Goal: Transaction & Acquisition: Purchase product/service

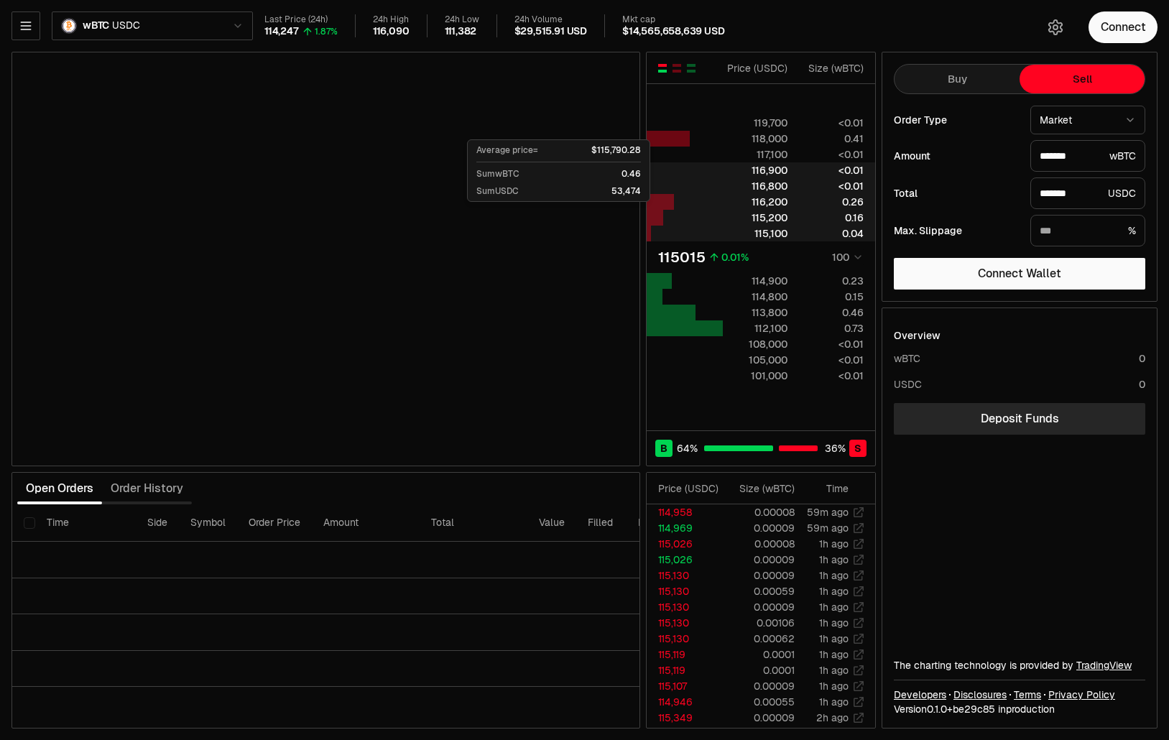
select select "******"
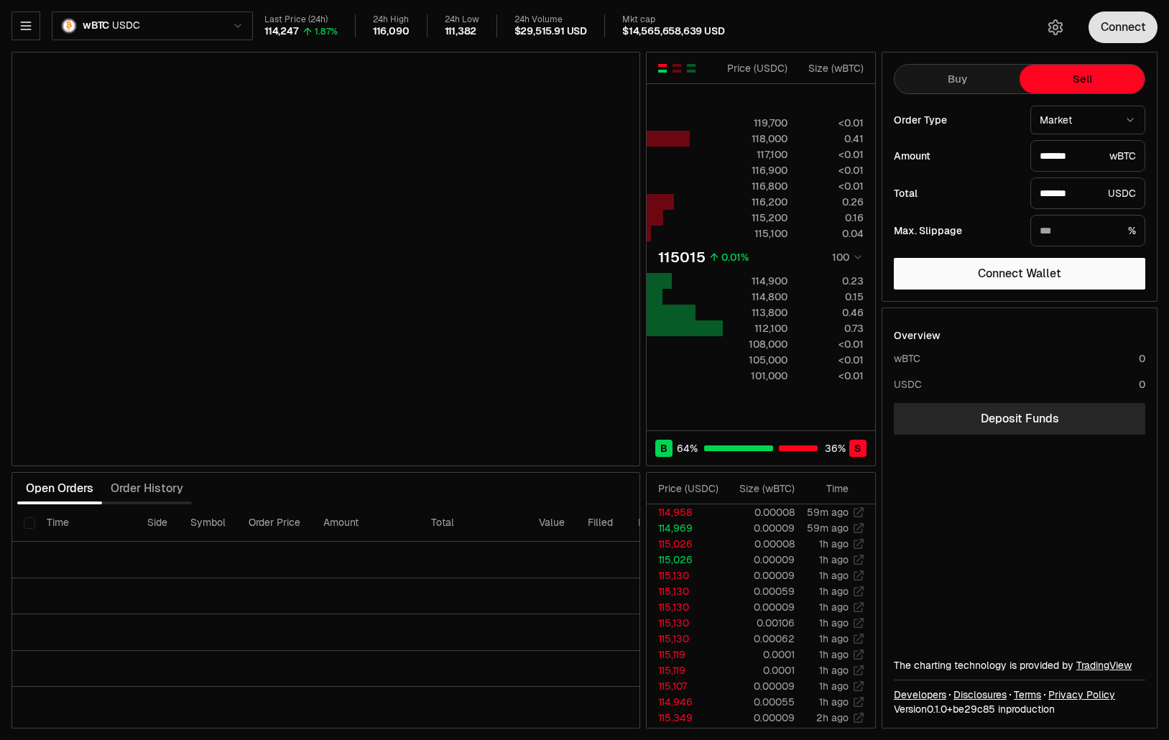
click at [1109, 34] on button "Connect" at bounding box center [1122, 27] width 69 height 32
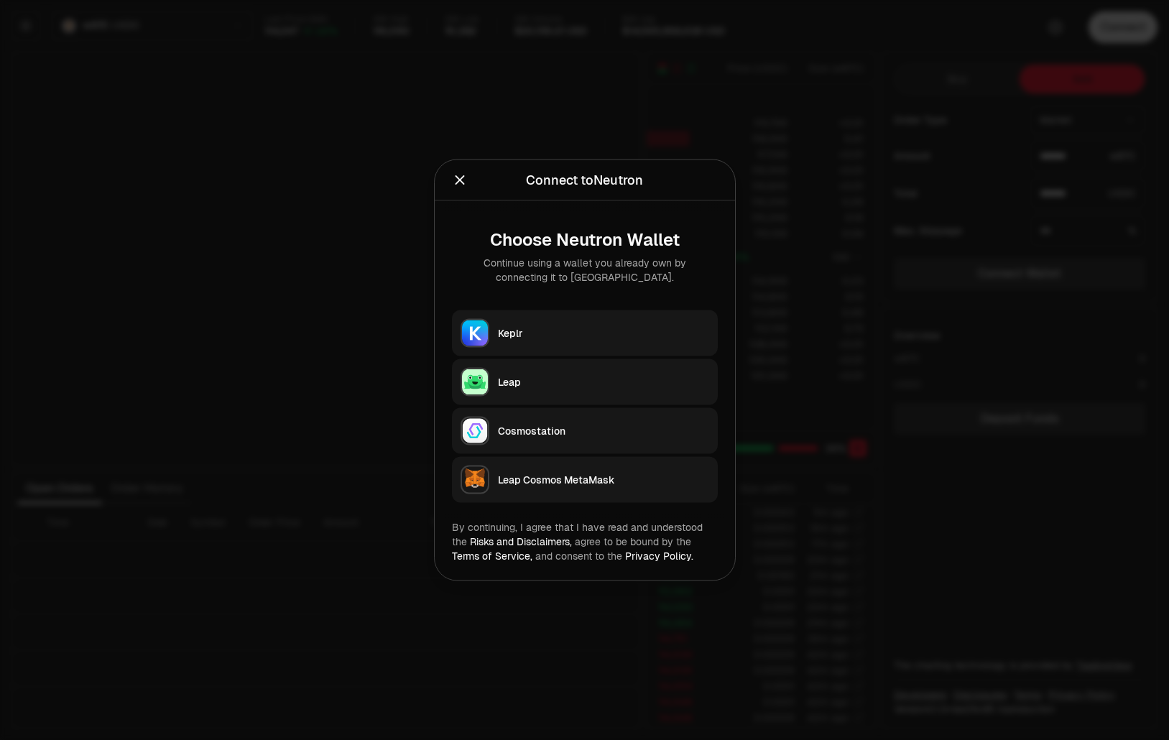
click at [597, 316] on button "Keplr" at bounding box center [585, 333] width 266 height 46
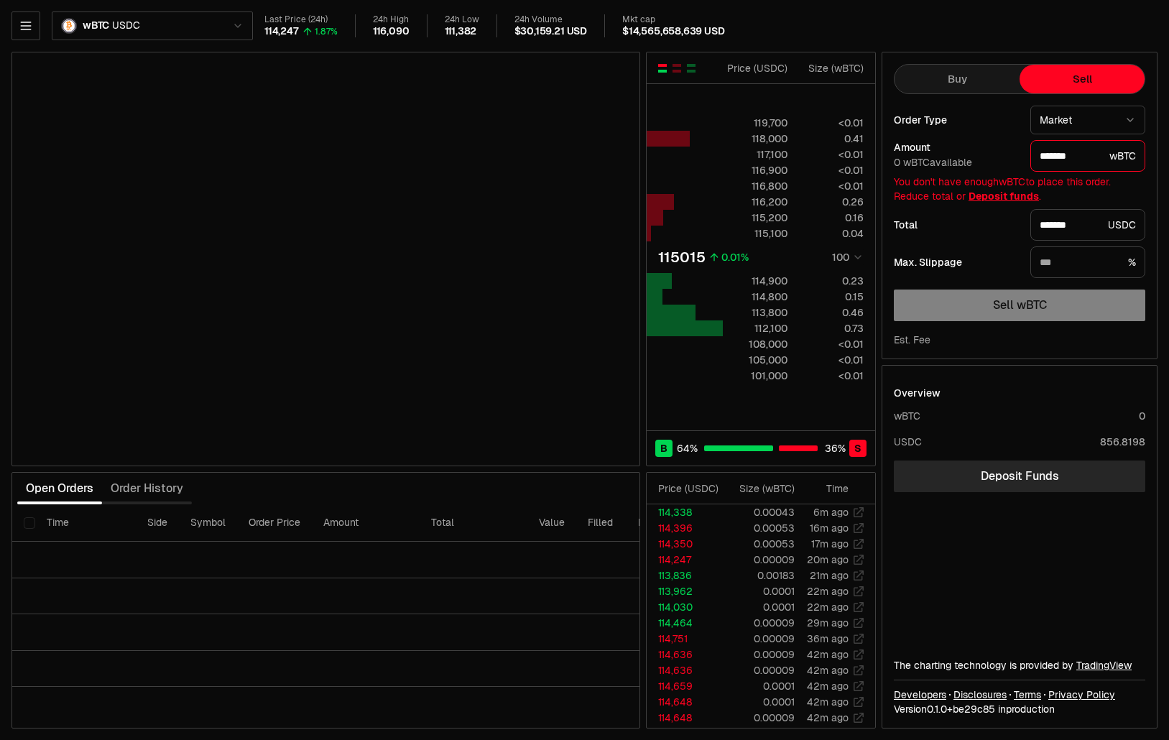
type input "*******"
click at [34, 27] on button "button" at bounding box center [25, 25] width 29 height 29
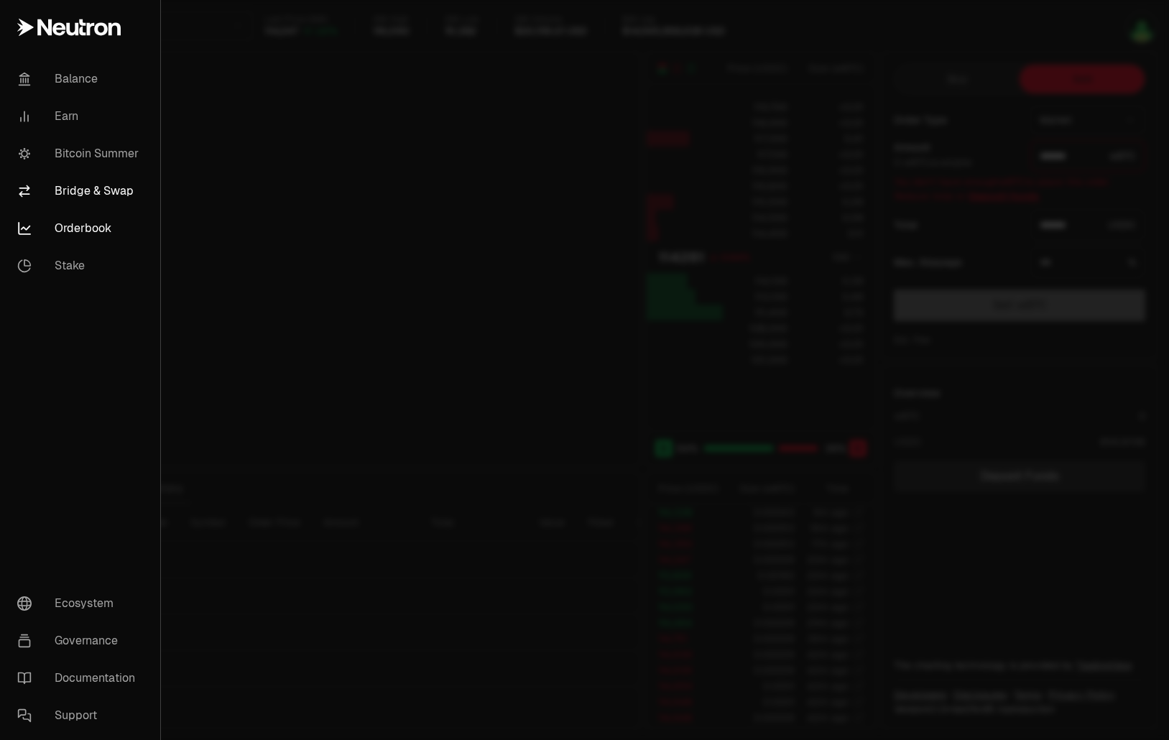
click at [99, 193] on link "Bridge & Swap" at bounding box center [80, 190] width 149 height 37
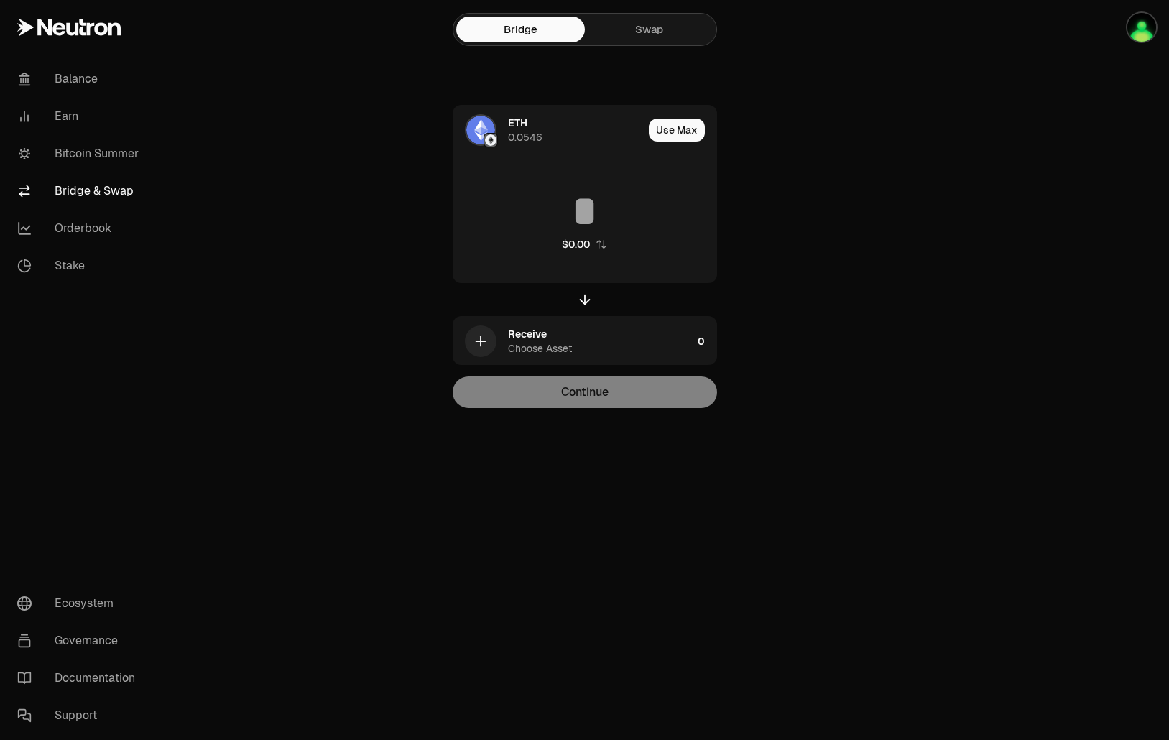
click at [642, 27] on link "Swap" at bounding box center [649, 30] width 129 height 26
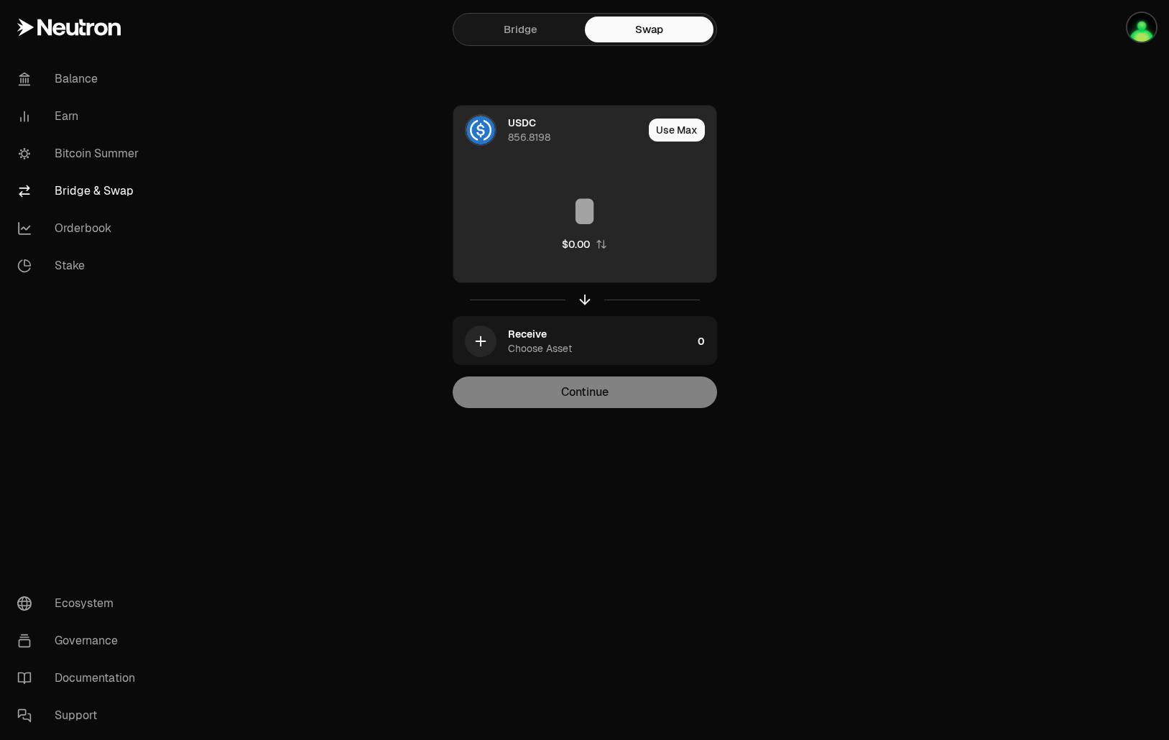
click at [586, 214] on input at bounding box center [584, 211] width 263 height 43
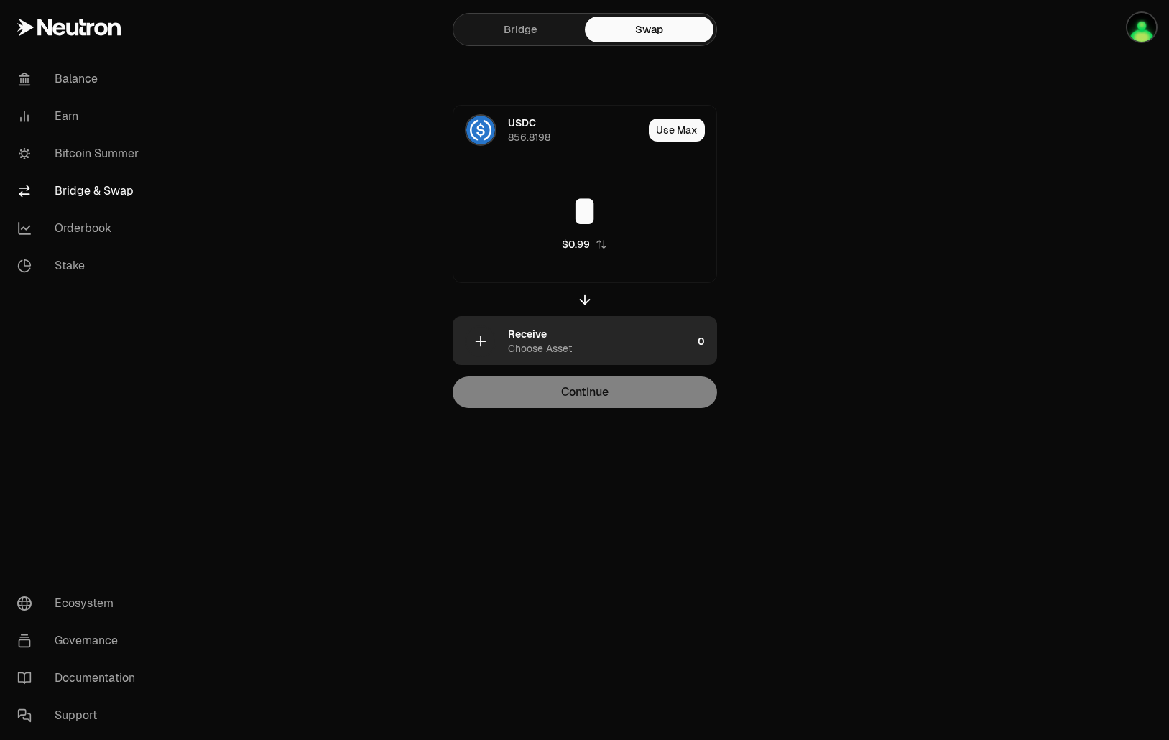
type input "*"
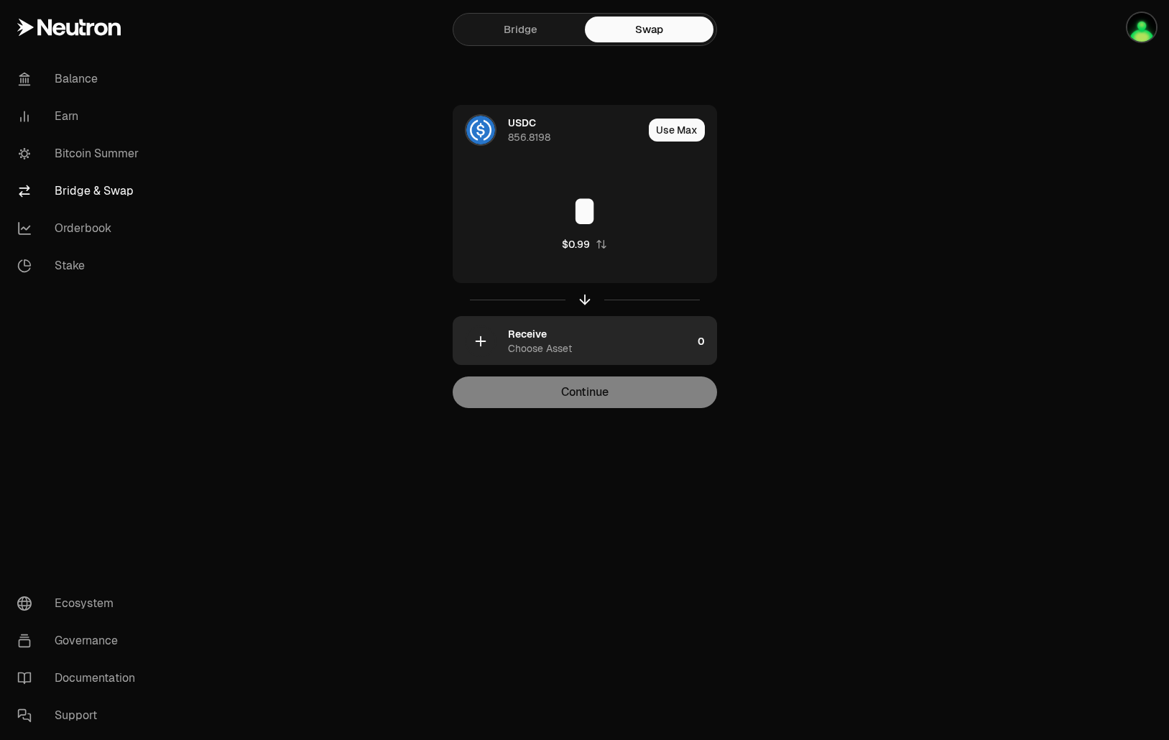
click at [599, 341] on div "Receive Choose Asset" at bounding box center [600, 341] width 184 height 29
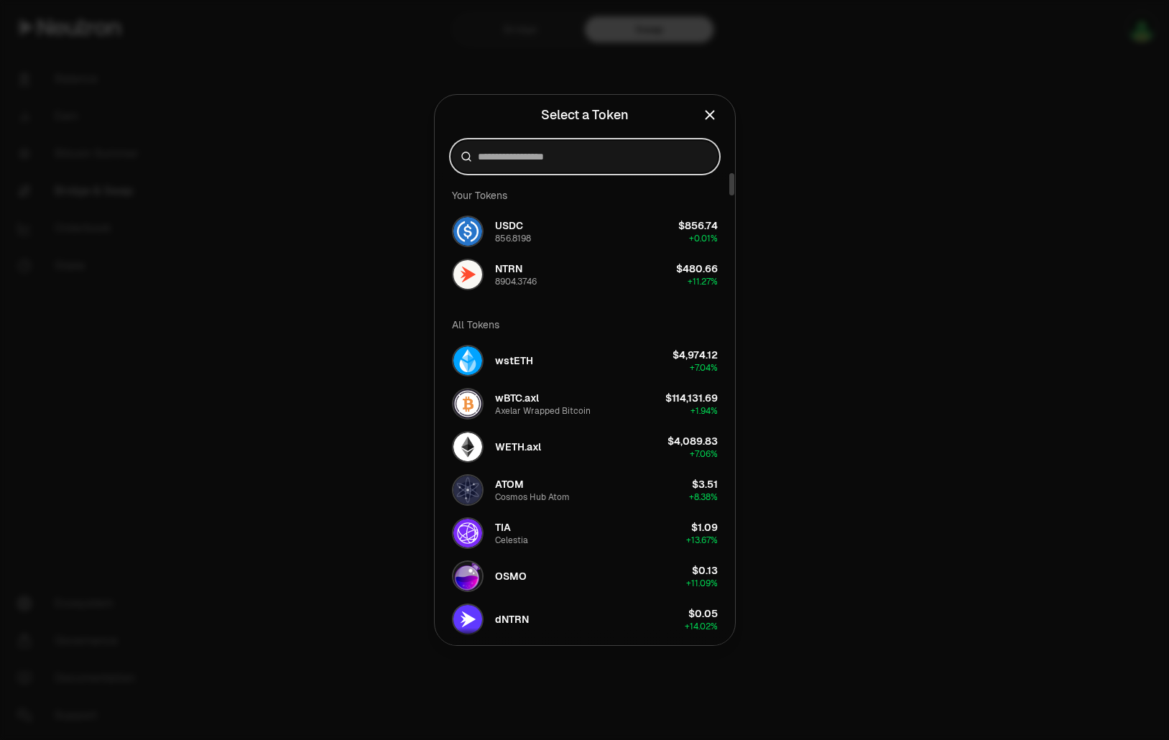
click at [574, 157] on input at bounding box center [593, 156] width 231 height 14
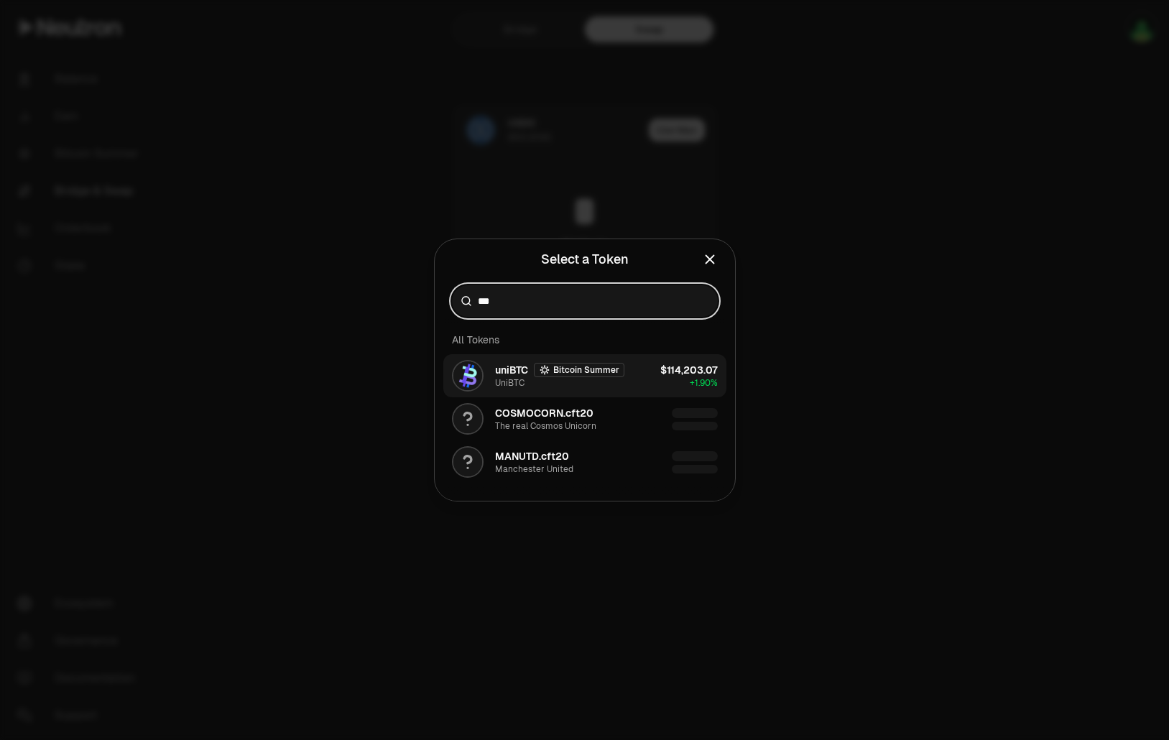
type input "***"
click at [699, 365] on div "$114,203.07" at bounding box center [688, 370] width 57 height 14
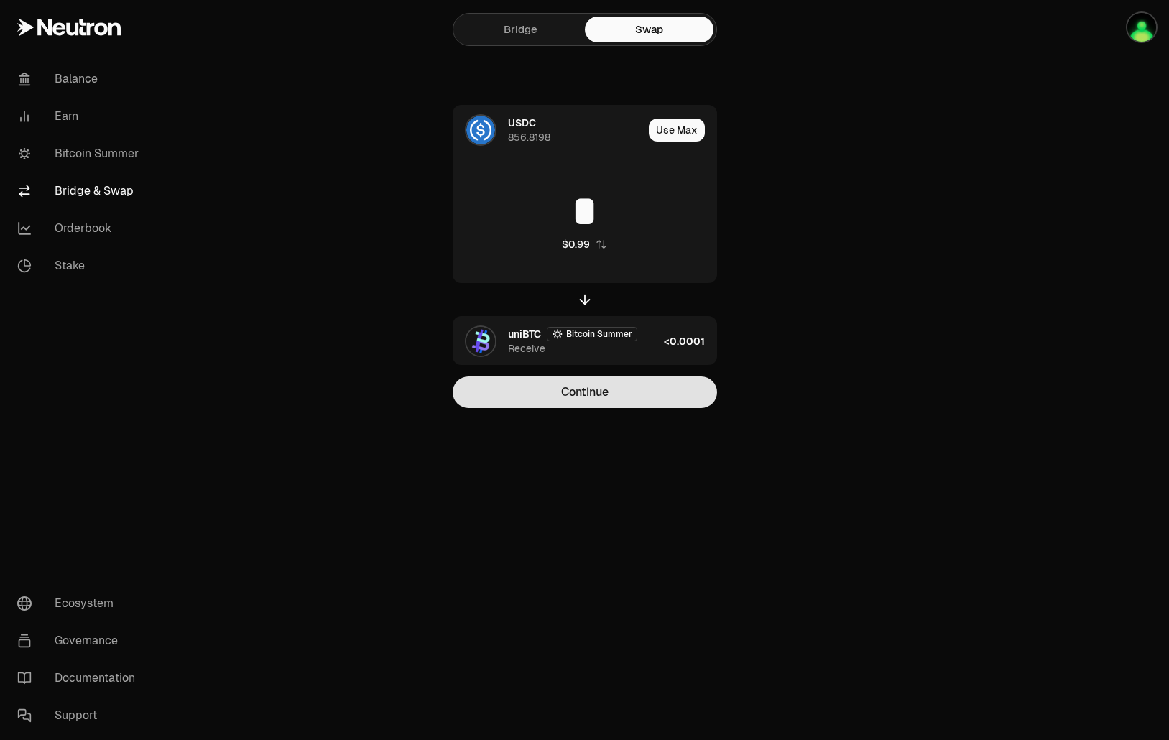
click at [646, 394] on button "Continue" at bounding box center [585, 392] width 264 height 32
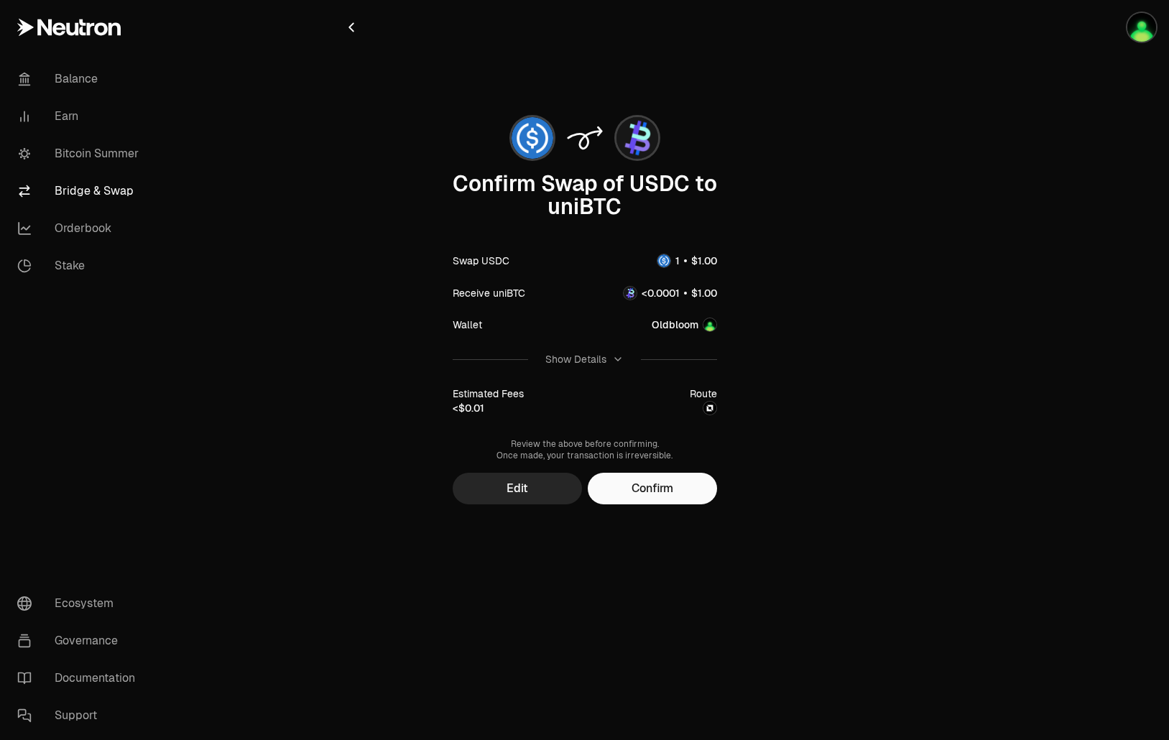
click at [711, 412] on img at bounding box center [709, 408] width 13 height 13
click at [658, 497] on button "Confirm" at bounding box center [652, 489] width 129 height 32
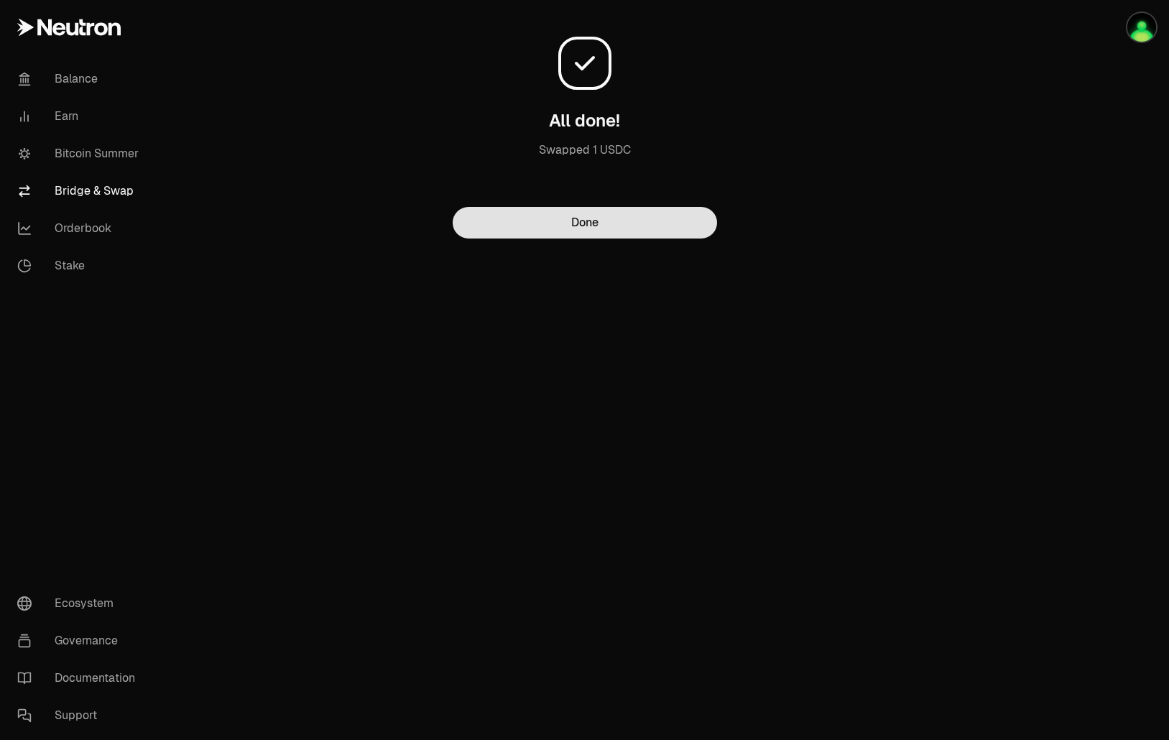
click at [642, 226] on button "Done" at bounding box center [585, 223] width 264 height 32
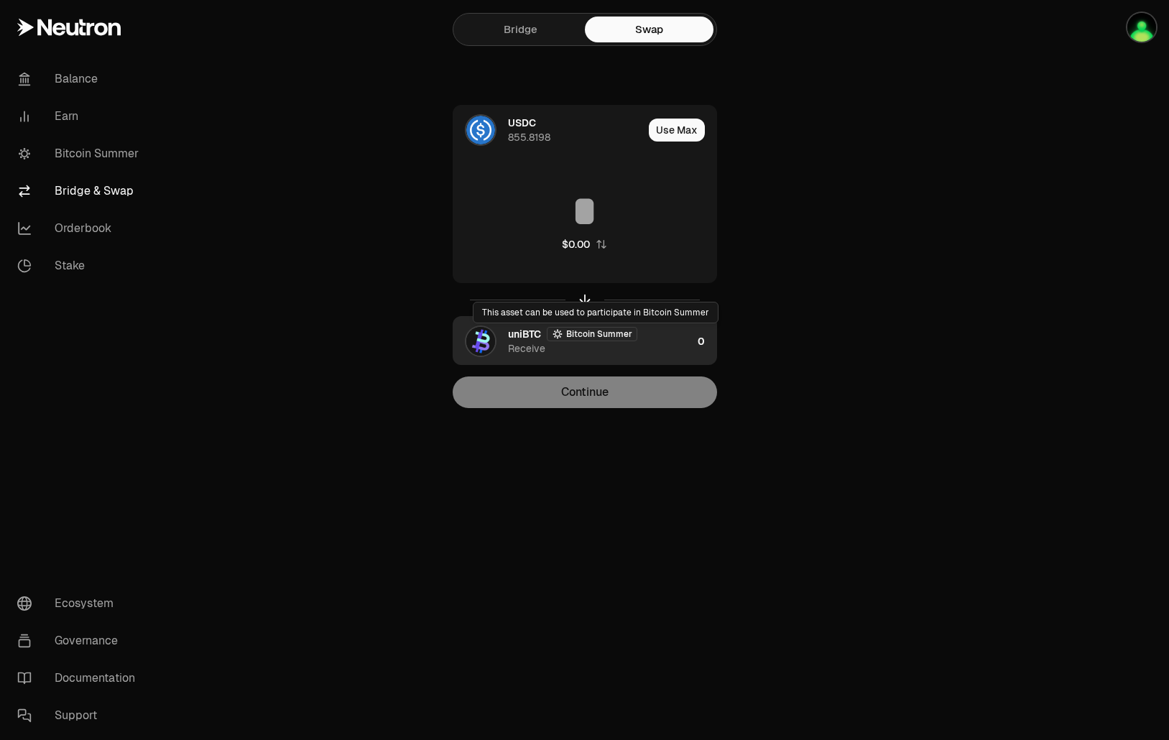
click at [653, 348] on div "uniBTC Bitcoin Summer Receive" at bounding box center [600, 341] width 184 height 29
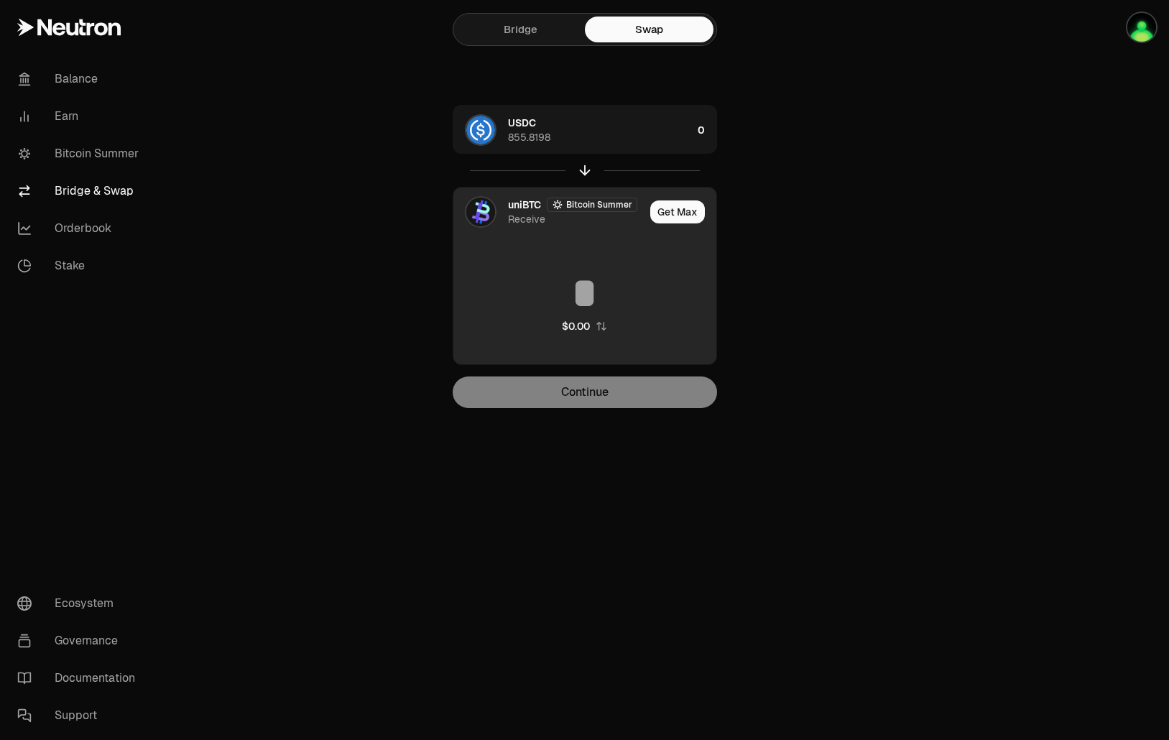
click at [844, 209] on section "Bridge Swap USDC 855.8198 0 uniBTC Bitcoin Summer Receive Get Max $0.00 Continue" at bounding box center [584, 233] width 552 height 466
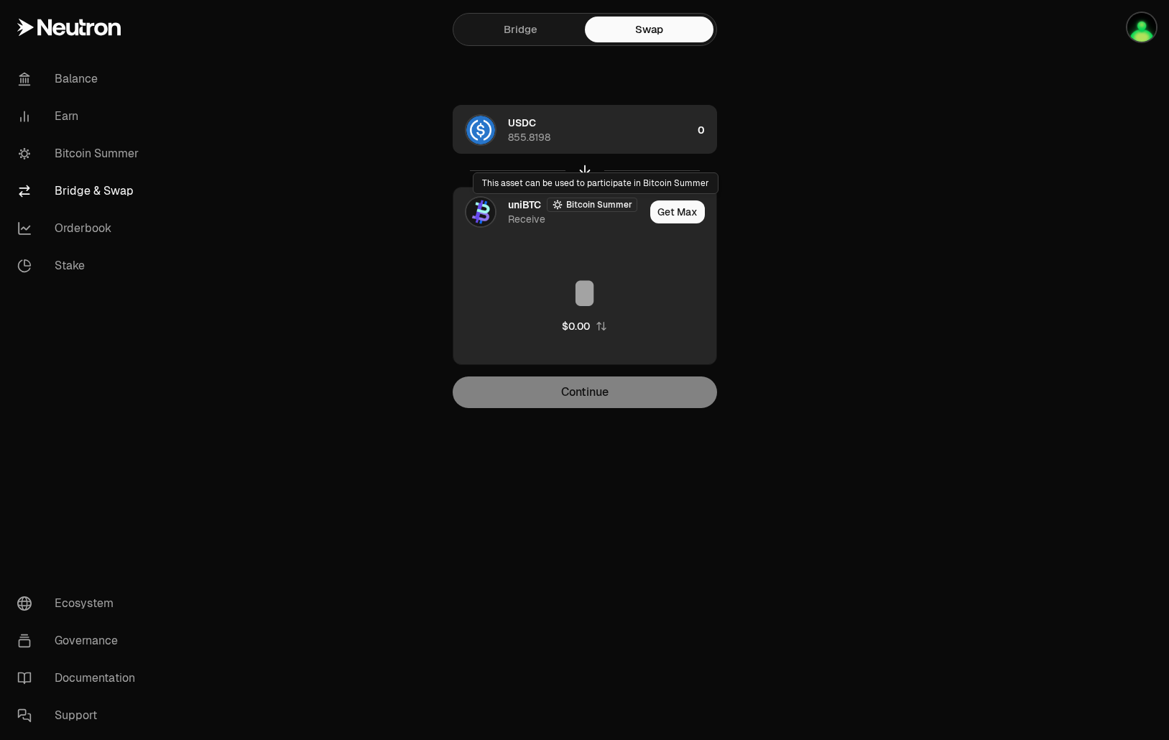
click at [619, 142] on div "USDC 855.8198" at bounding box center [600, 130] width 184 height 29
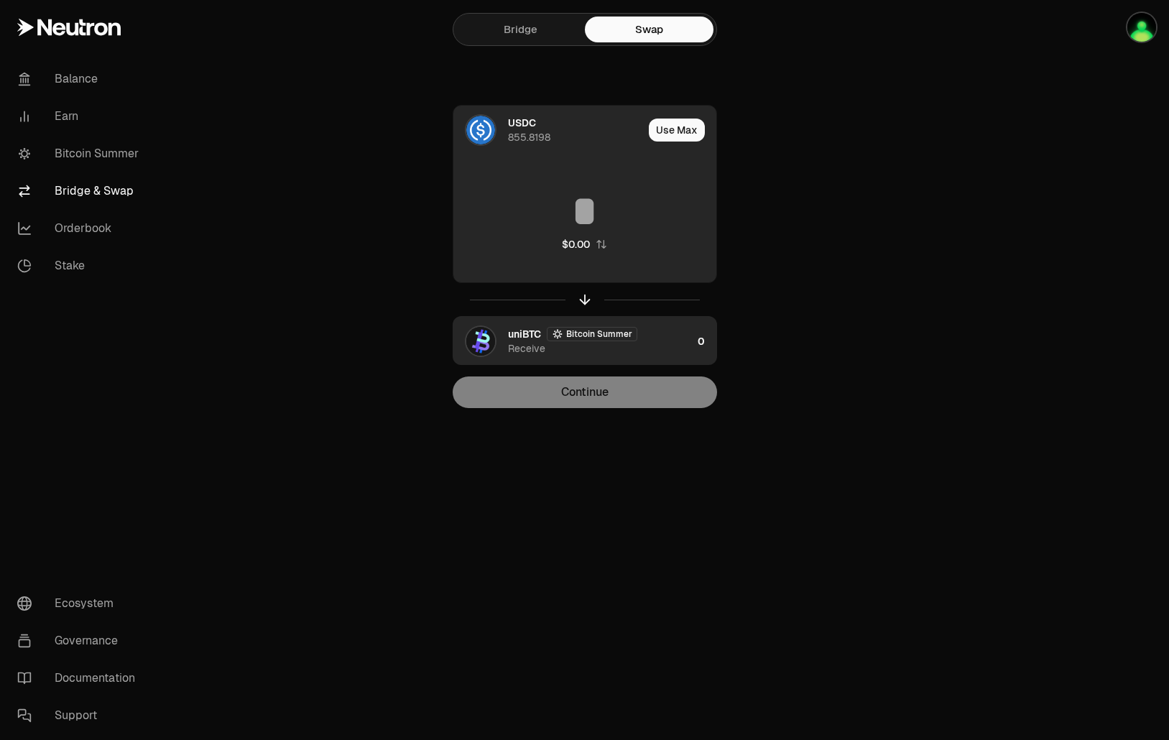
click at [587, 223] on input at bounding box center [584, 211] width 263 height 43
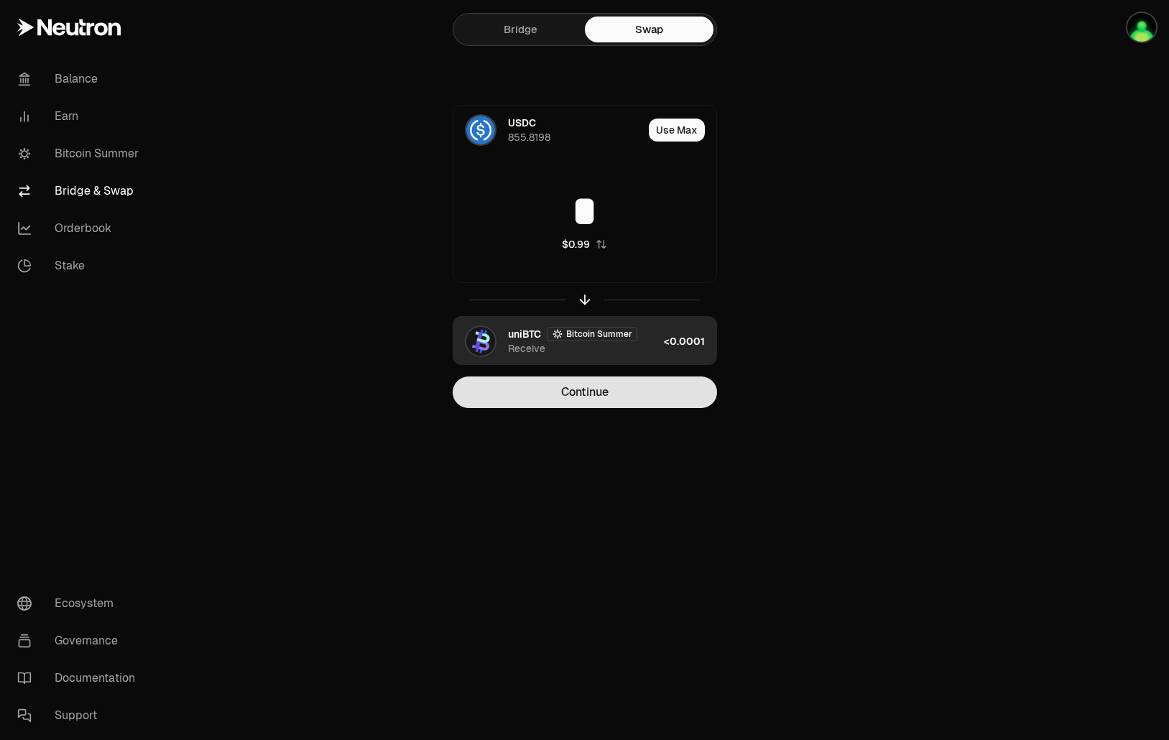
type input "*"
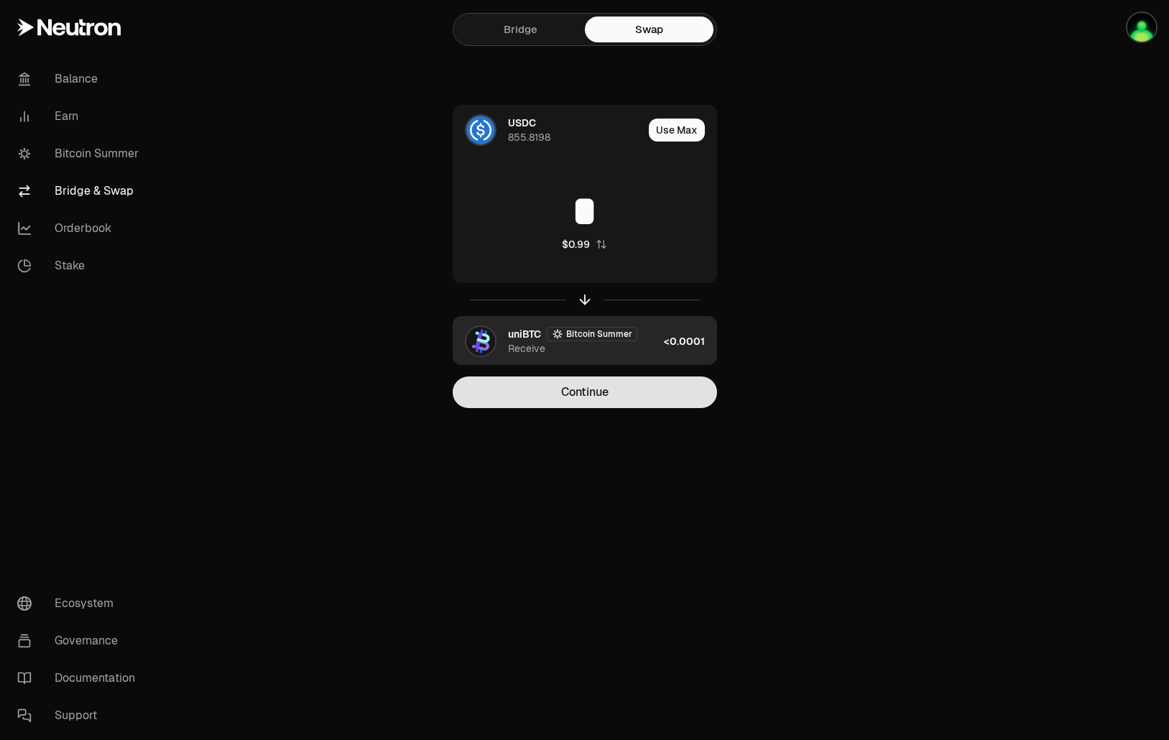
click at [646, 385] on button "Continue" at bounding box center [585, 392] width 264 height 32
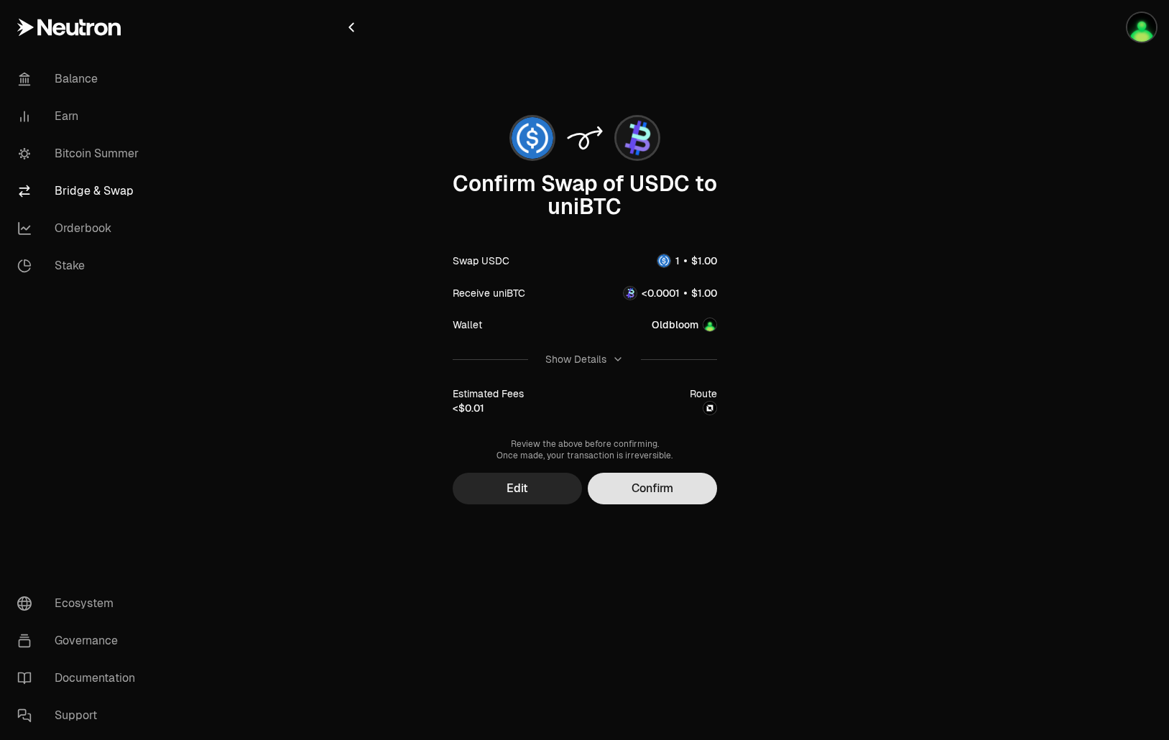
click at [670, 486] on button "Confirm" at bounding box center [652, 489] width 129 height 32
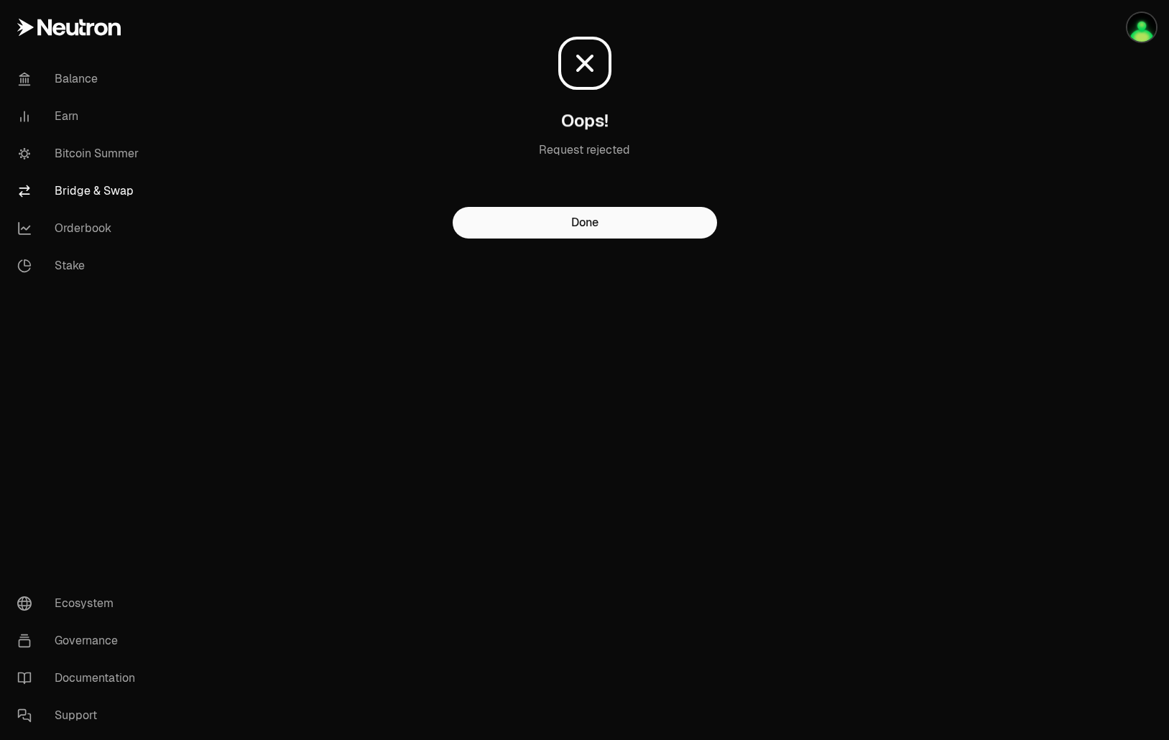
click at [1035, 40] on div at bounding box center [1088, 148] width 161 height 296
click at [1136, 31] on img "button" at bounding box center [1141, 27] width 29 height 29
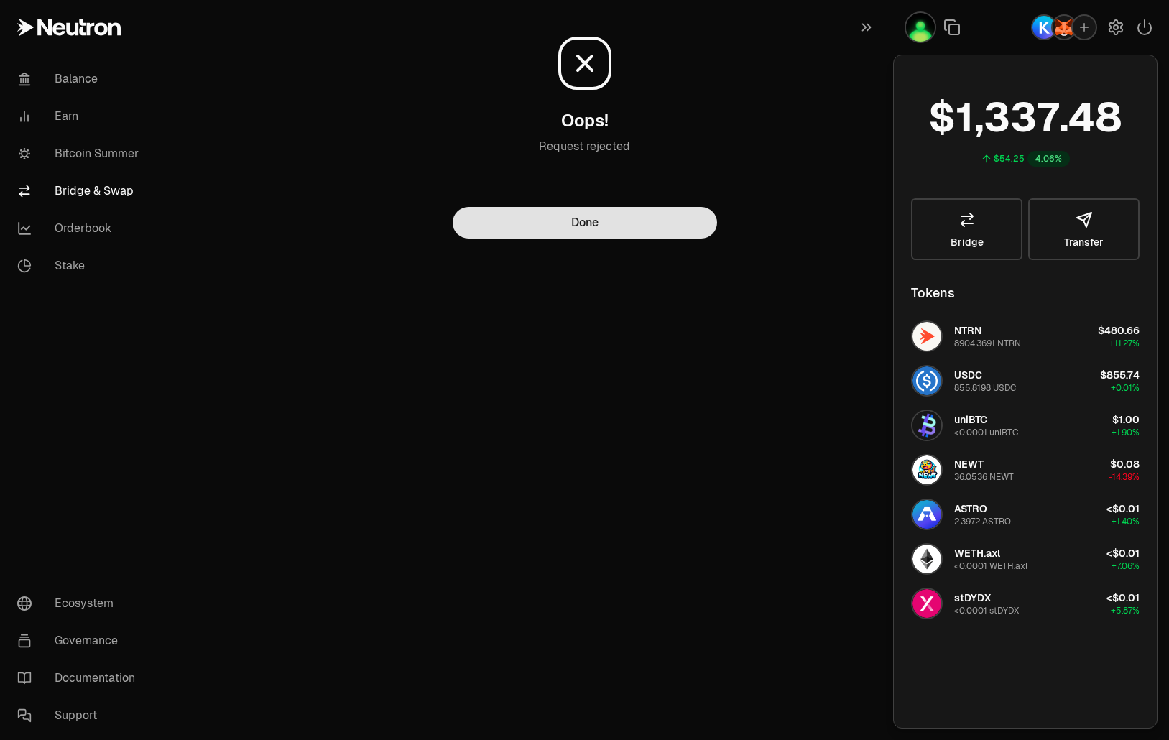
click at [658, 220] on button "Done" at bounding box center [585, 223] width 264 height 32
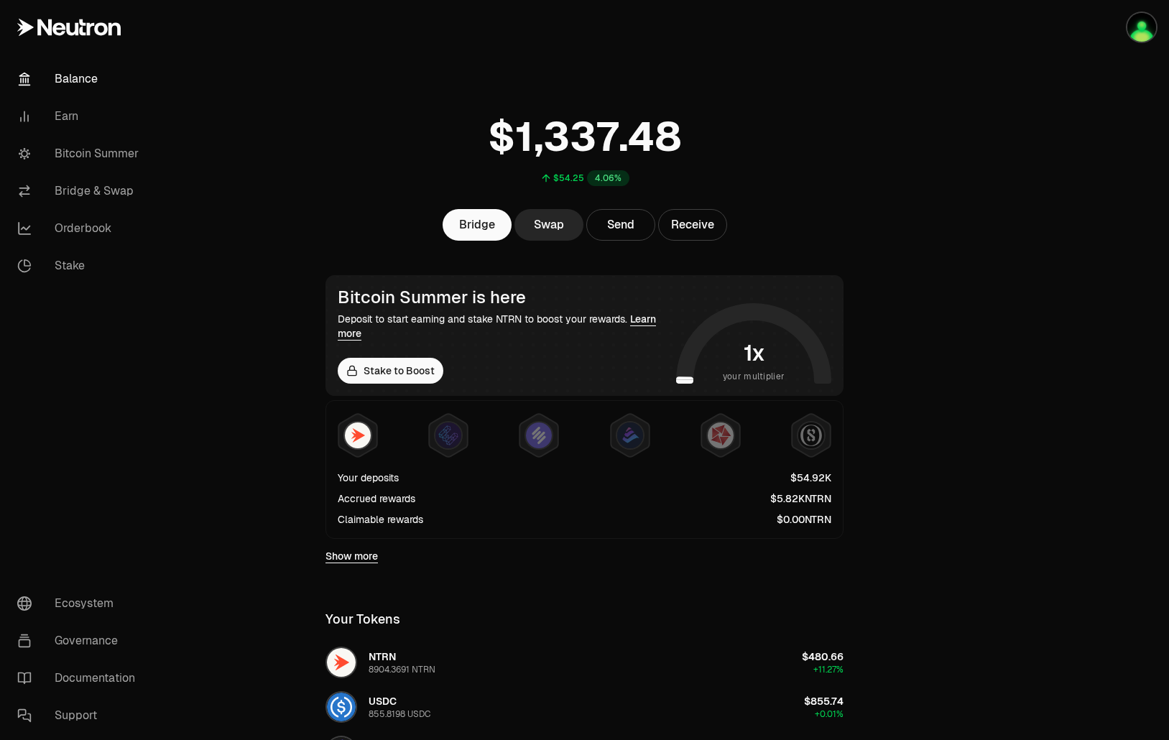
click at [78, 85] on link "Balance" at bounding box center [80, 78] width 149 height 37
click at [63, 105] on link "Earn" at bounding box center [80, 116] width 149 height 37
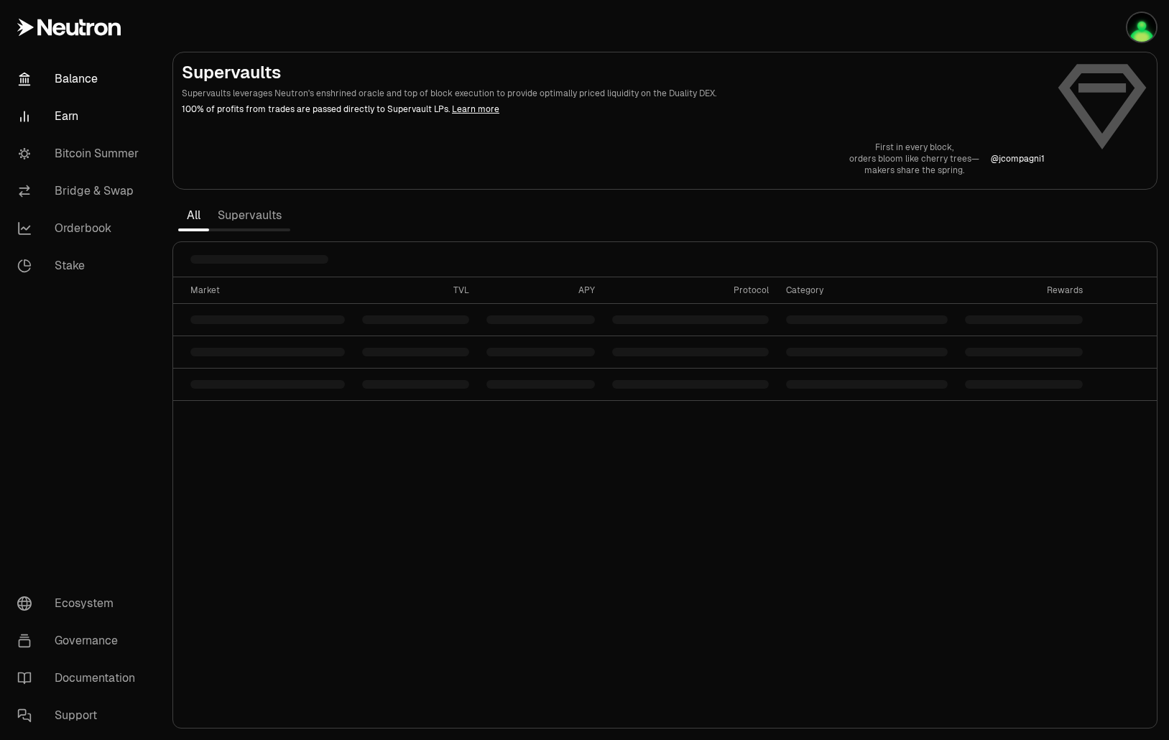
click at [76, 74] on link "Balance" at bounding box center [80, 78] width 149 height 37
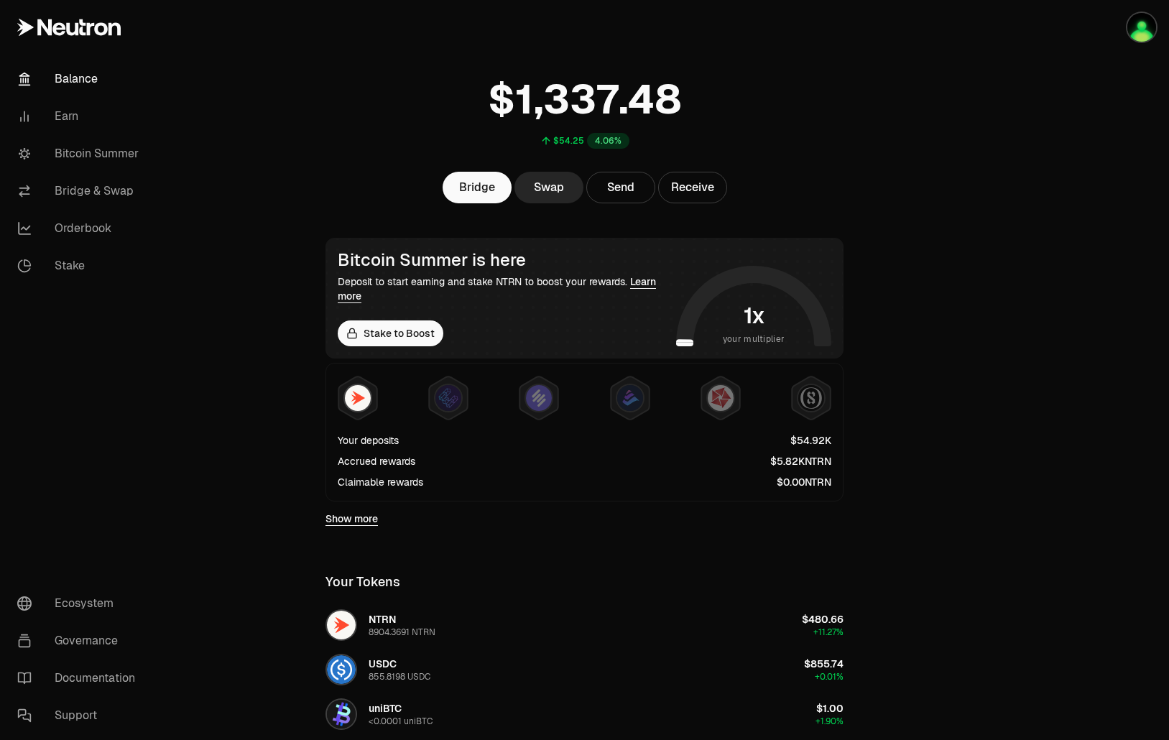
scroll to position [72, 0]
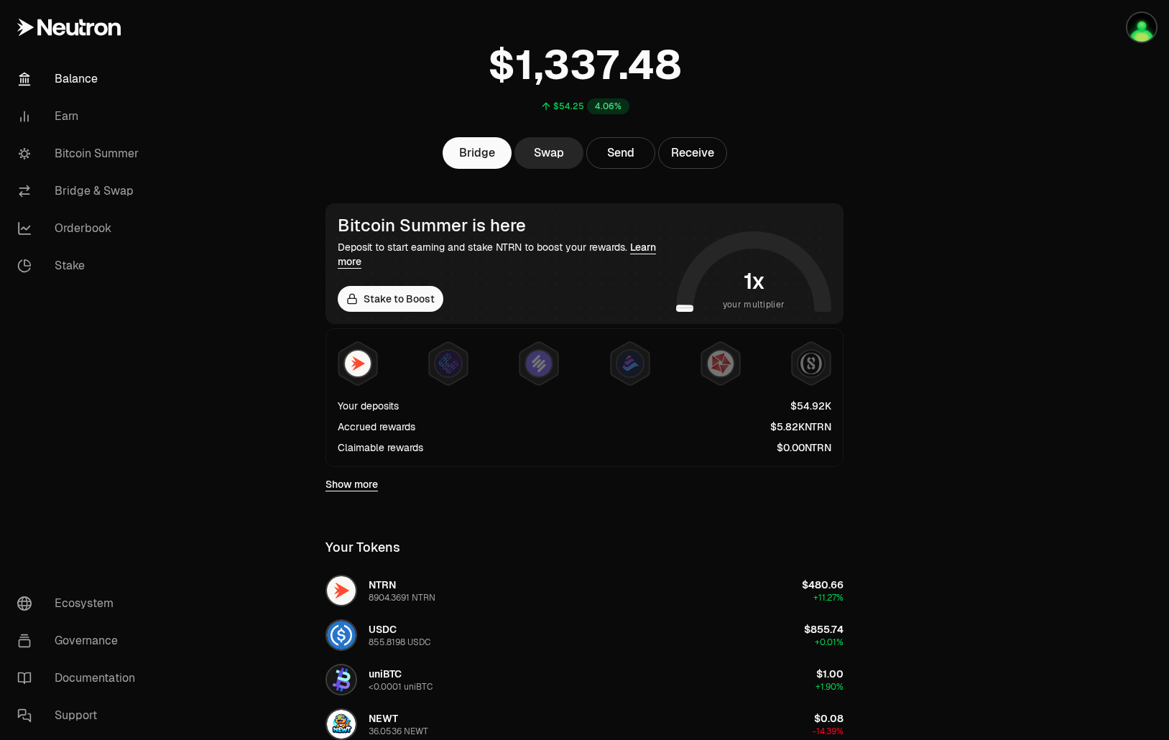
click at [361, 484] on link "Show more" at bounding box center [351, 484] width 52 height 14
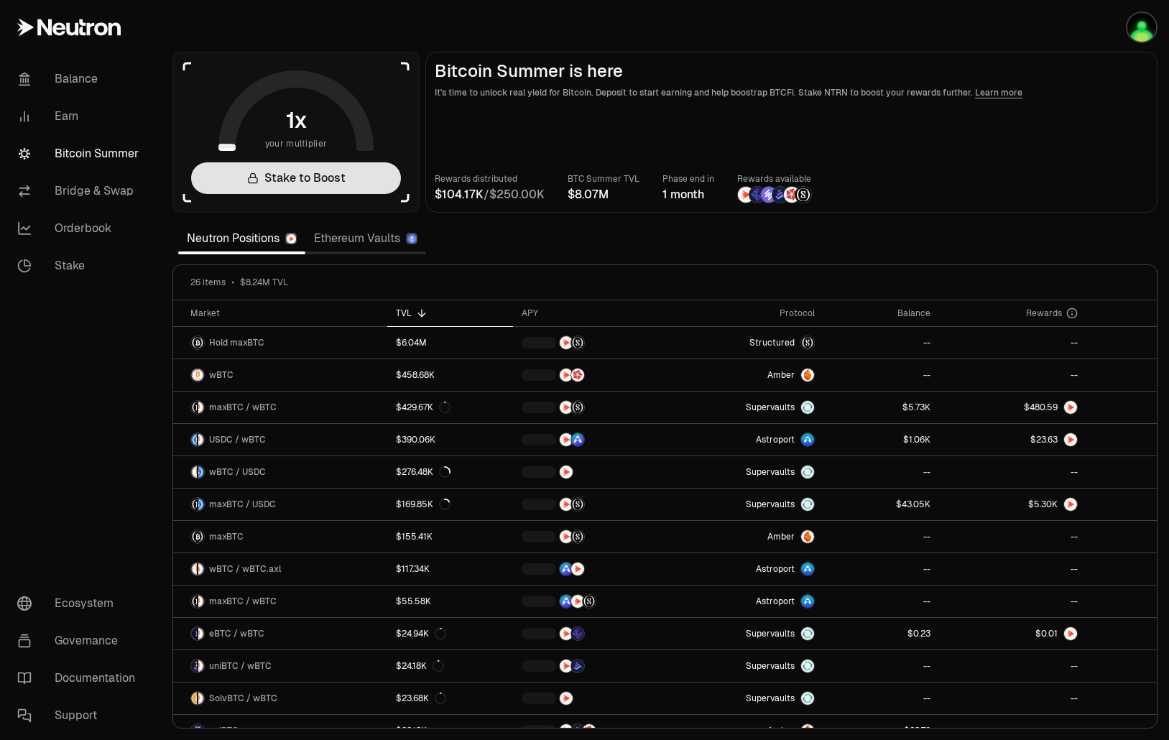
click at [324, 176] on link "Stake to Boost" at bounding box center [296, 178] width 210 height 32
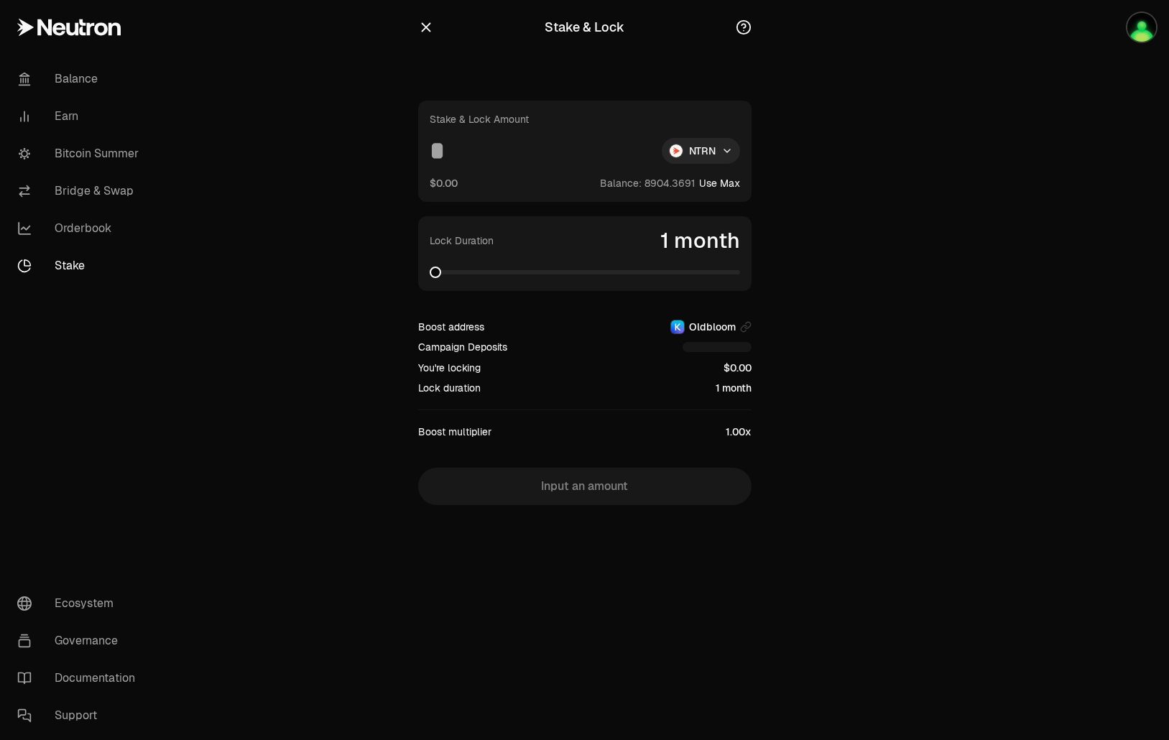
click at [513, 150] on input at bounding box center [540, 151] width 221 height 26
click at [554, 154] on input "******" at bounding box center [540, 151] width 221 height 26
click at [430, 276] on span at bounding box center [435, 272] width 11 height 11
click at [278, 272] on main "Stake & Lock Stake & Lock Amount ****** NTRN $26.99K Balance: Use Max Lock Dura…" at bounding box center [665, 281] width 1008 height 563
click at [439, 272] on span at bounding box center [440, 272] width 11 height 11
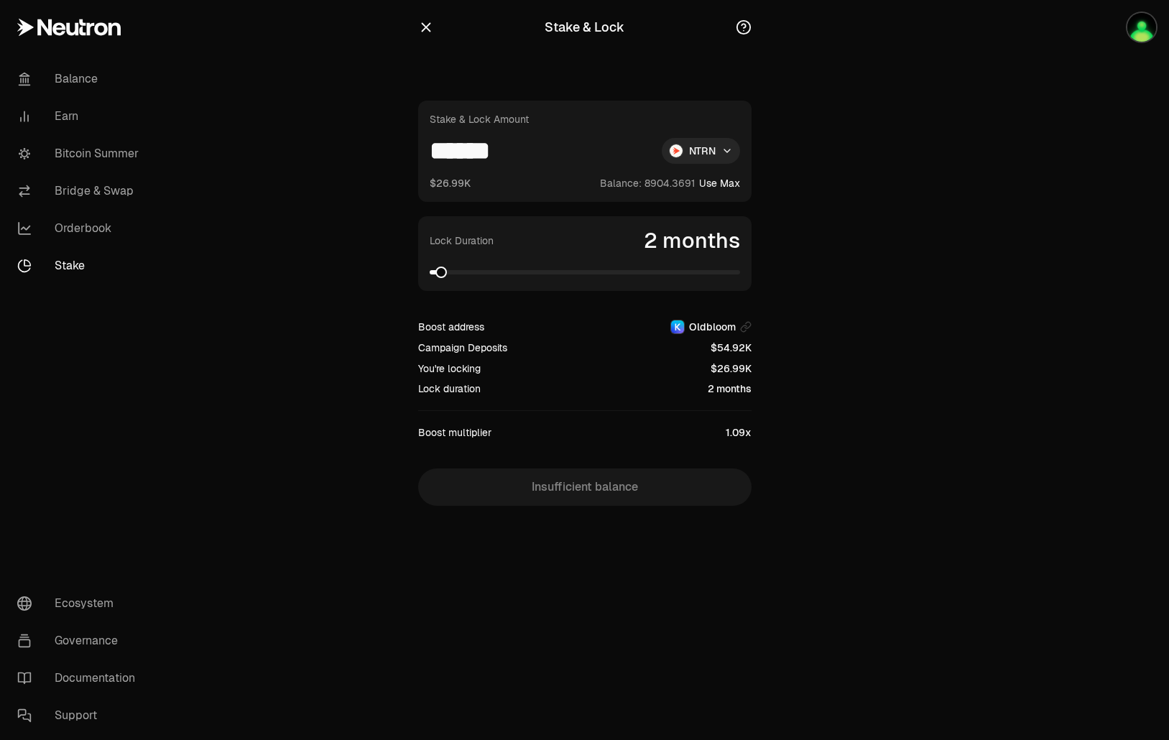
drag, startPoint x: 570, startPoint y: 154, endPoint x: 391, endPoint y: 158, distance: 179.6
click at [391, 158] on section "Stake & Lock Stake & Lock Amount ****** NTRN $26.99K Balance: Use Max Lock Dura…" at bounding box center [584, 281] width 552 height 563
type input "*******"
